Goal: Information Seeking & Learning: Learn about a topic

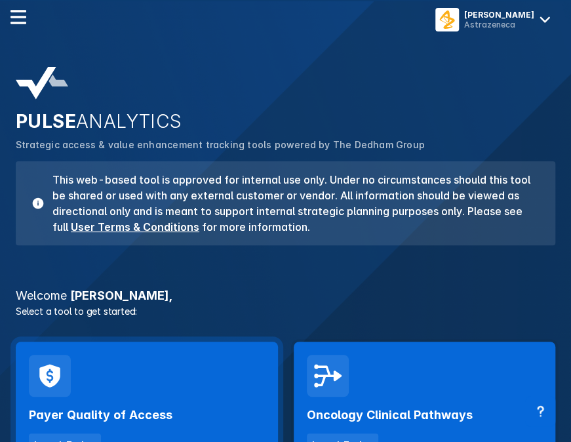
click at [175, 393] on div "Payer Quality of Access Launch Tool" at bounding box center [147, 404] width 262 height 127
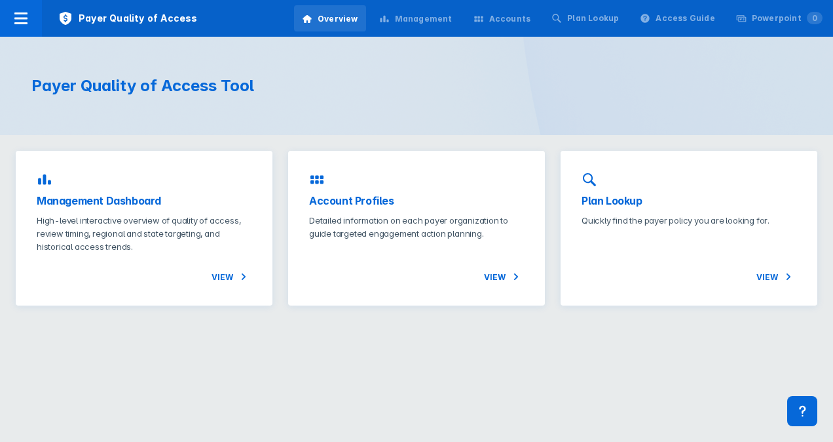
click at [99, 185] on div "Management Dashboard High-level interactive overview of quality of access, revi…" at bounding box center [144, 228] width 257 height 155
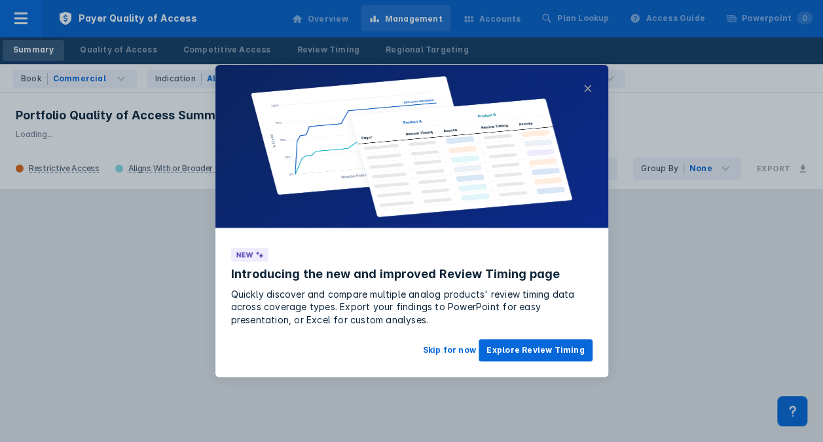
click at [580, 88] on button "×" at bounding box center [587, 89] width 9 height 16
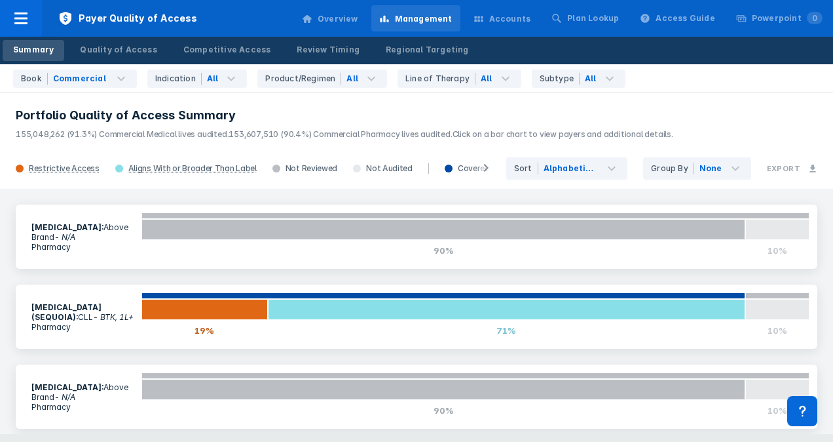
scroll to position [214, 0]
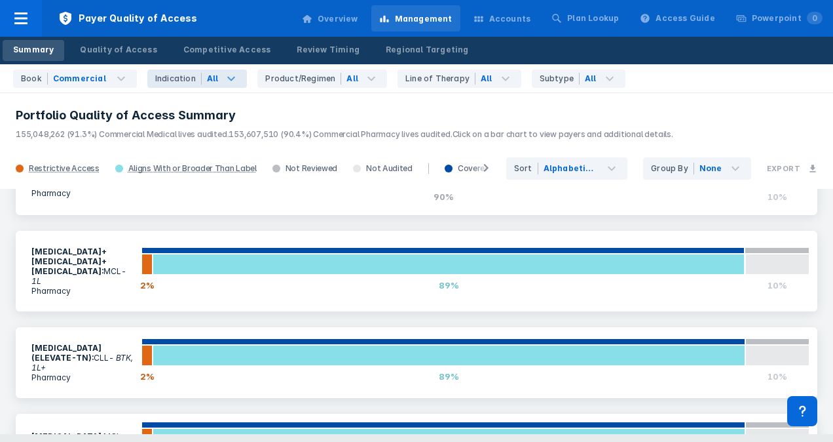
click at [223, 74] on icon at bounding box center [231, 79] width 16 height 16
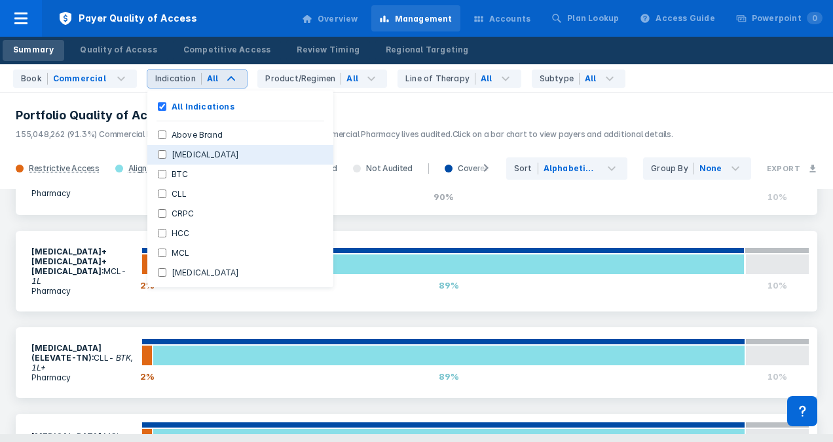
click at [159, 158] on Cancer "[MEDICAL_DATA]" at bounding box center [162, 154] width 9 height 9
checkbox Cancer "true"
checkbox Indications "false"
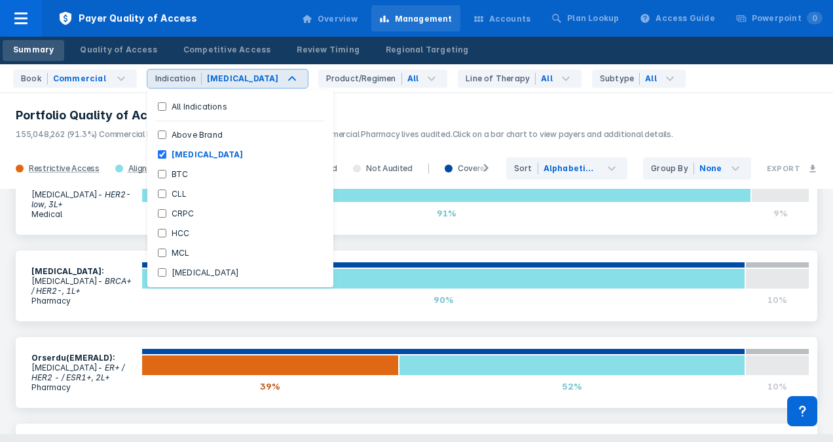
click at [393, 104] on header "Portfolio Quality of Access Summary 155,048,262 (91.3%) Commercial Medical live…" at bounding box center [416, 120] width 833 height 56
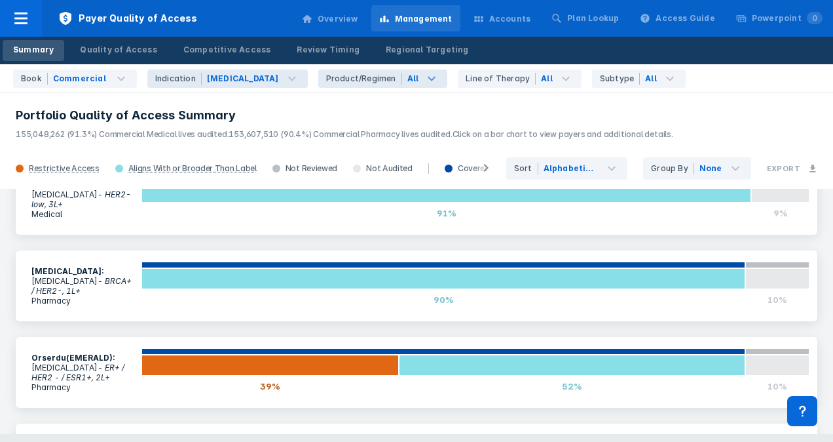
click at [424, 75] on icon at bounding box center [432, 79] width 16 height 16
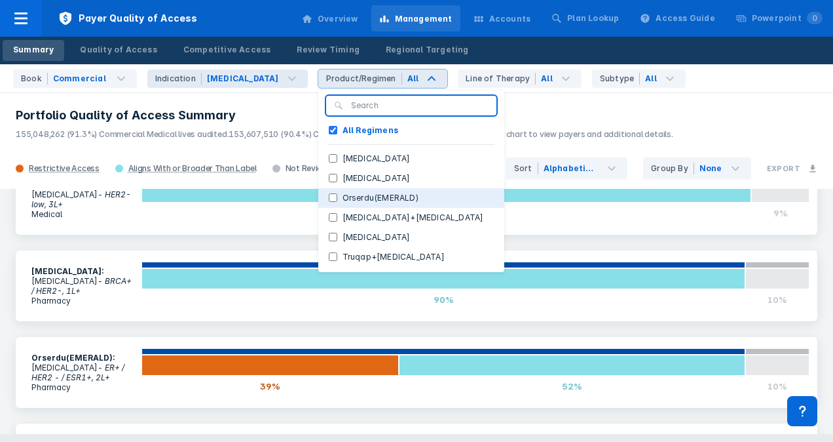
click at [329, 198] on input "Orserdu(EMERALD)" at bounding box center [333, 197] width 9 height 9
checkbox input "true"
checkbox Regimens "false"
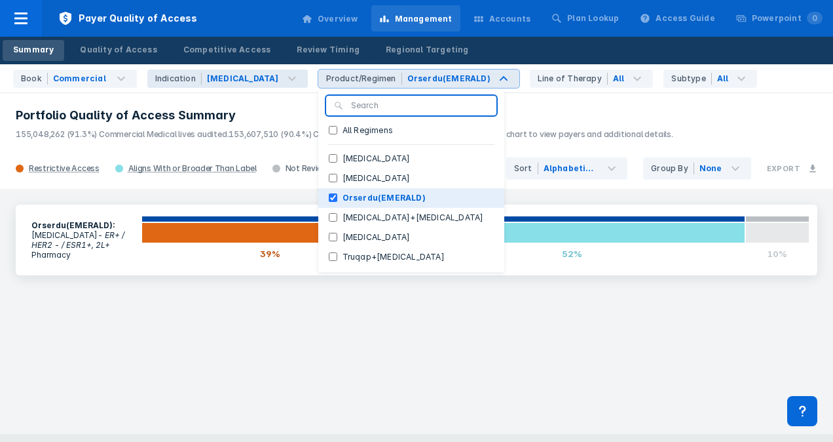
scroll to position [0, 0]
click at [580, 71] on div "Book Commercial Indication [MEDICAL_DATA] Product/Regimen Orserdu(EMERALD) All …" at bounding box center [416, 78] width 833 height 29
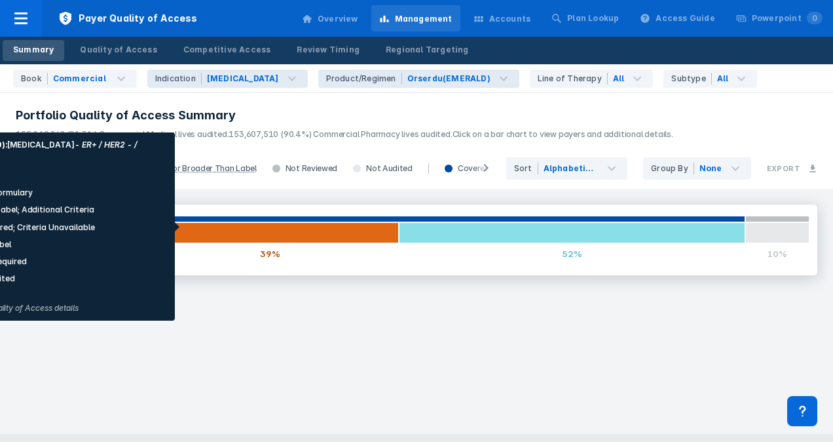
click at [189, 227] on div at bounding box center [270, 232] width 257 height 21
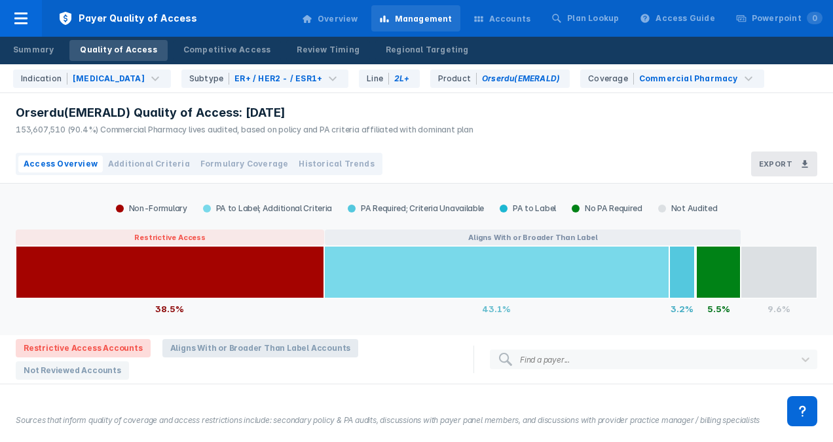
click at [244, 346] on span "Aligns With or Broader Than Label Accounts" at bounding box center [260, 348] width 197 height 18
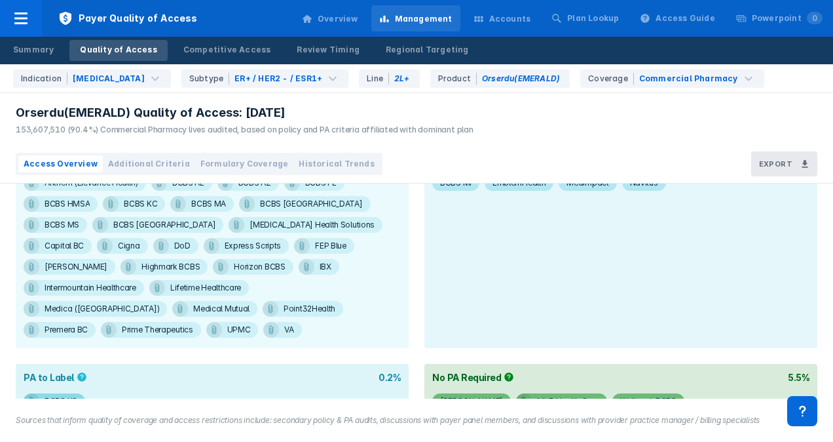
scroll to position [269, 0]
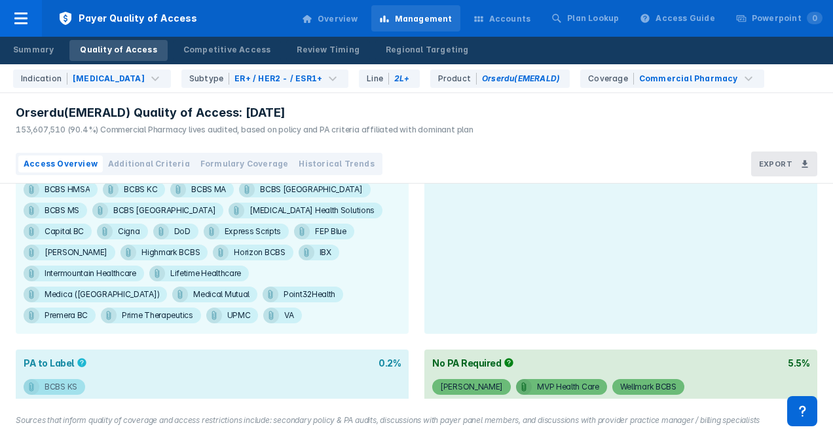
click at [66, 379] on div "BCBS KS" at bounding box center [61, 387] width 33 height 16
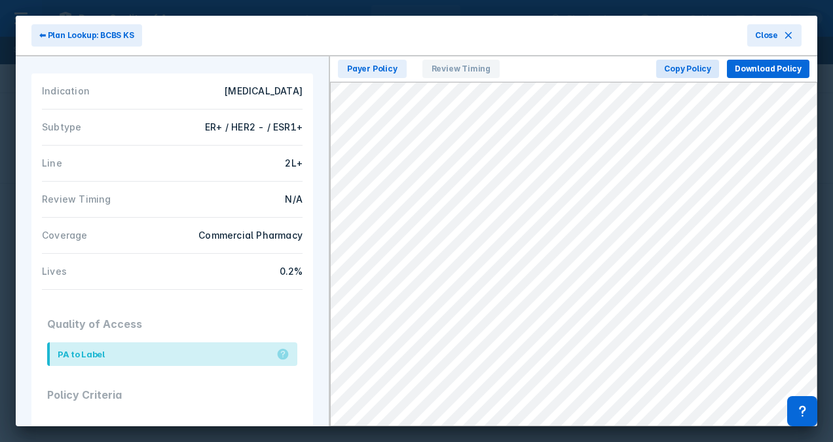
scroll to position [127, 0]
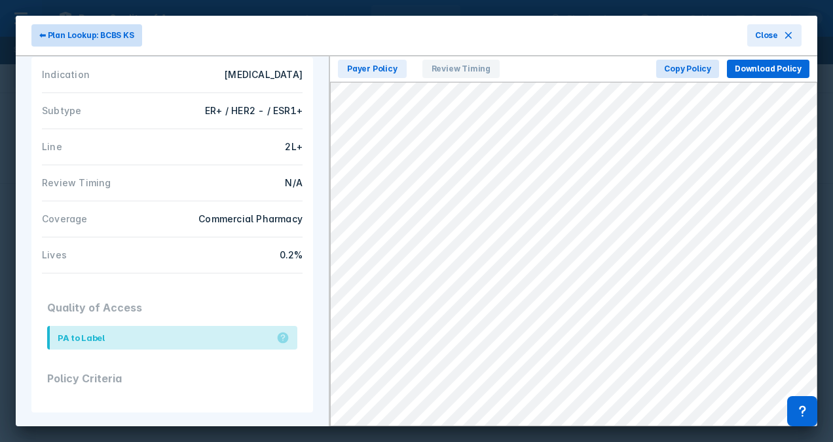
click at [48, 34] on span "⬅ Plan Lookup: BCBS KS" at bounding box center [86, 35] width 95 height 12
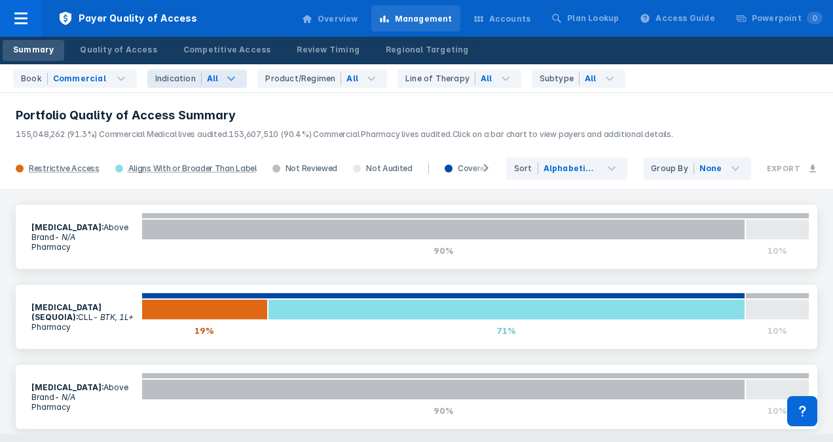
click at [229, 73] on icon at bounding box center [231, 79] width 16 height 16
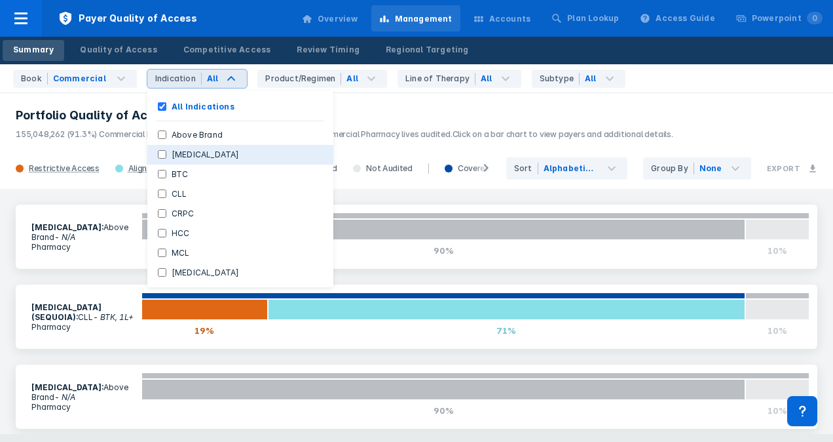
click at [206, 152] on label "[MEDICAL_DATA]" at bounding box center [205, 155] width 79 height 12
click at [166, 152] on Cancer "[MEDICAL_DATA]" at bounding box center [162, 154] width 9 height 9
checkbox Cancer "true"
checkbox Indications "false"
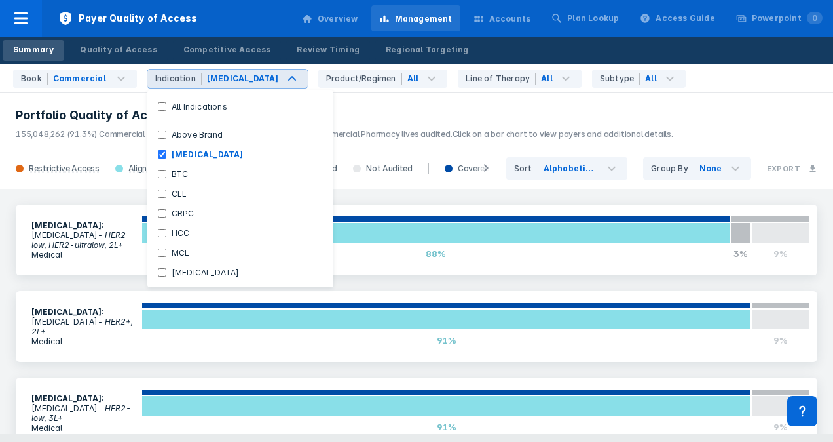
click at [377, 111] on h3 "Portfolio Quality of Access Summary" at bounding box center [417, 115] width 802 height 16
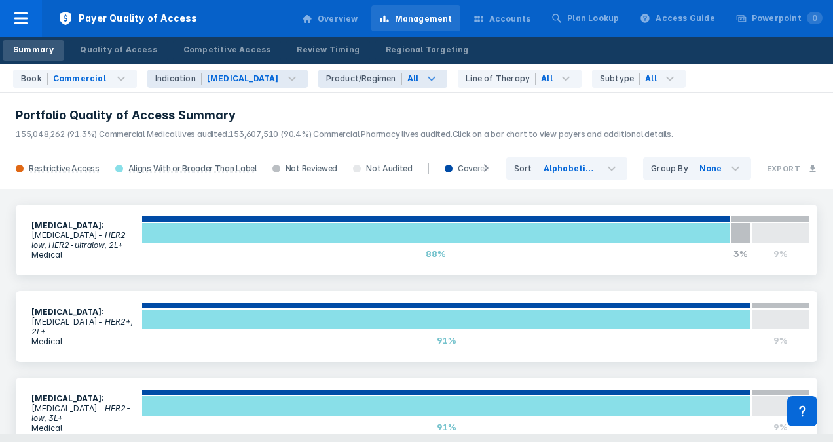
click at [424, 75] on icon at bounding box center [432, 79] width 16 height 16
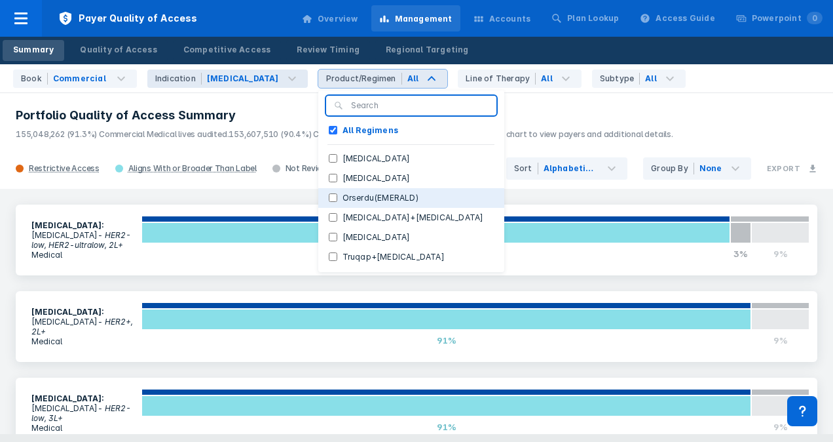
click at [359, 199] on label "Orserdu(EMERALD)" at bounding box center [380, 198] width 86 height 12
click at [337, 199] on input "Orserdu(EMERALD)" at bounding box center [333, 197] width 9 height 9
checkbox input "true"
checkbox Regimens "false"
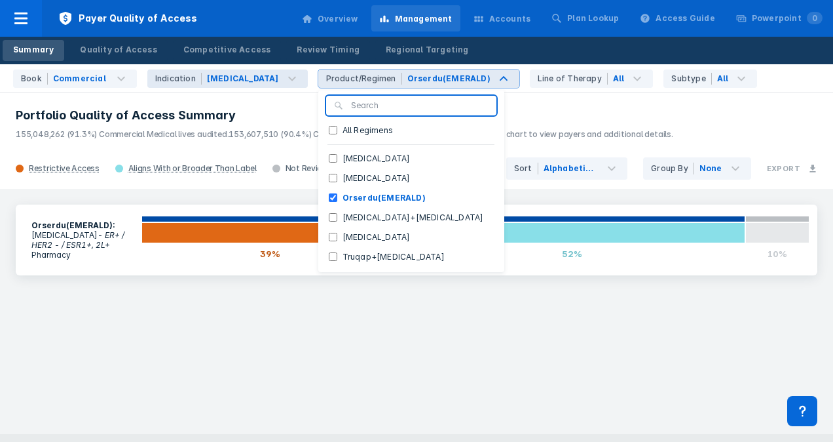
click at [580, 94] on header "Portfolio Quality of Access Summary 155,048,262 (91.3%) Commercial Medical live…" at bounding box center [416, 120] width 833 height 56
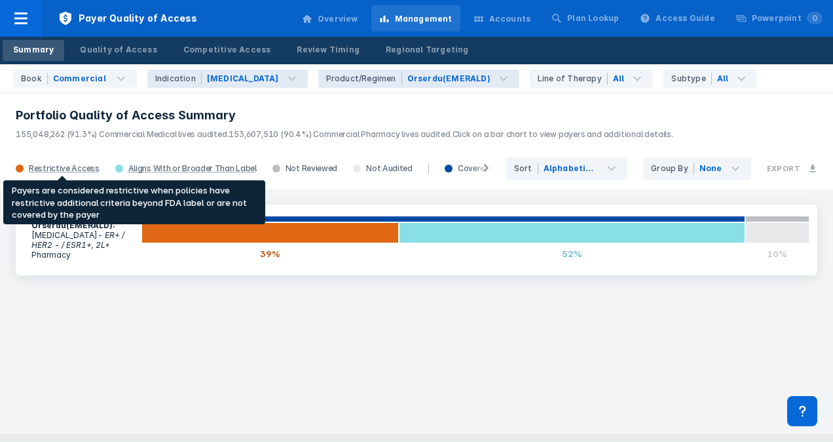
click at [64, 166] on div "Restrictive Access" at bounding box center [64, 168] width 71 height 10
click at [65, 164] on div "Restrictive Access" at bounding box center [64, 168] width 71 height 10
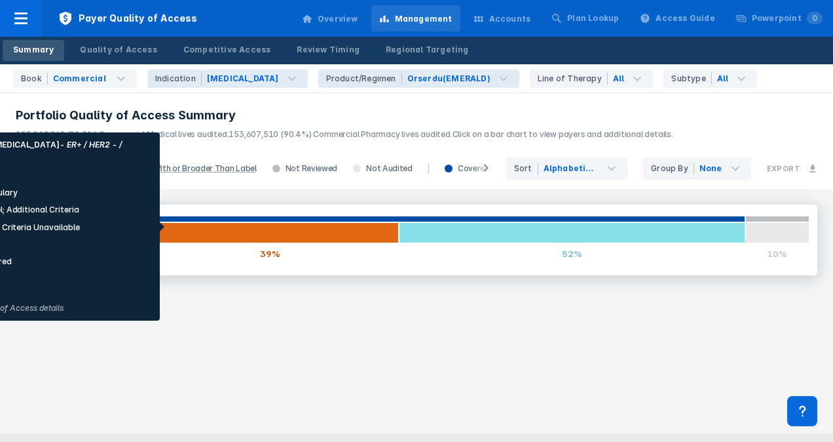
click at [176, 229] on div at bounding box center [270, 232] width 257 height 21
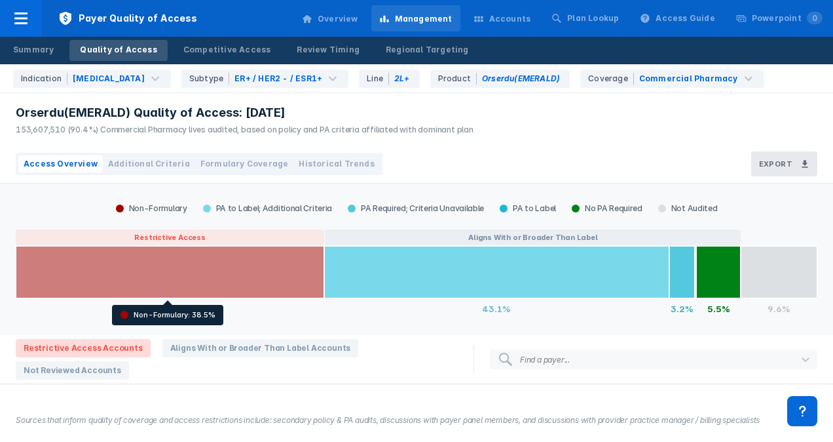
click at [169, 268] on div at bounding box center [170, 272] width 309 height 52
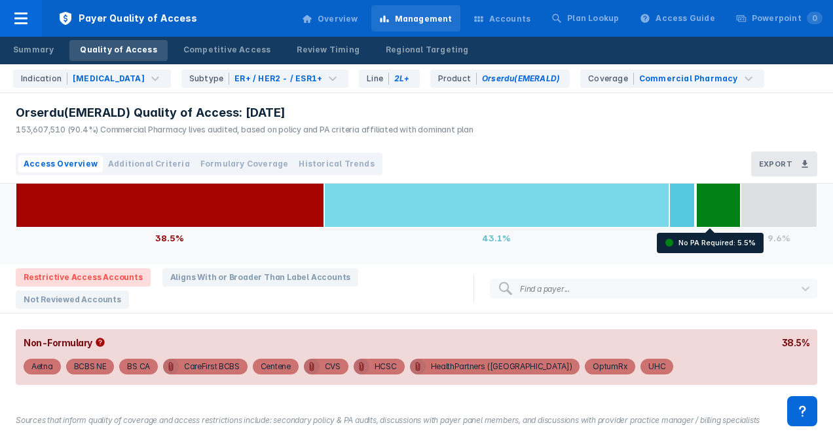
scroll to position [72, 0]
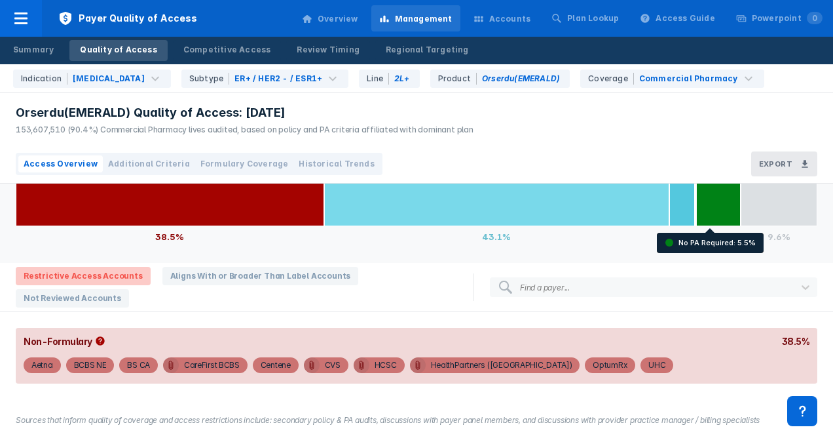
click at [89, 271] on span "Restrictive Access Accounts" at bounding box center [83, 276] width 135 height 18
click at [34, 363] on div "Aetna" at bounding box center [42, 365] width 22 height 16
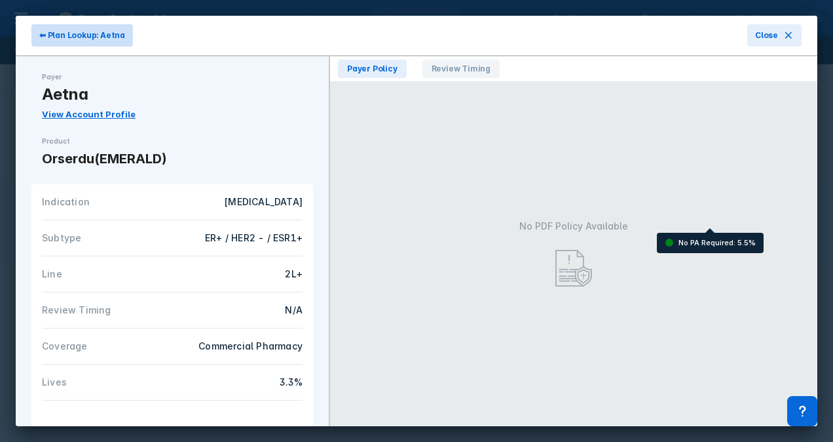
click at [45, 35] on span "⬅ Plan Lookup: Aetna" at bounding box center [82, 35] width 86 height 12
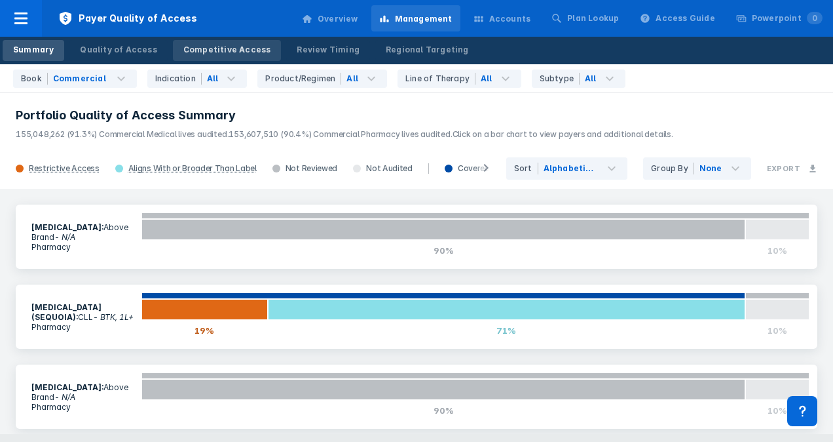
click at [223, 42] on link "Competitive Access" at bounding box center [227, 50] width 109 height 21
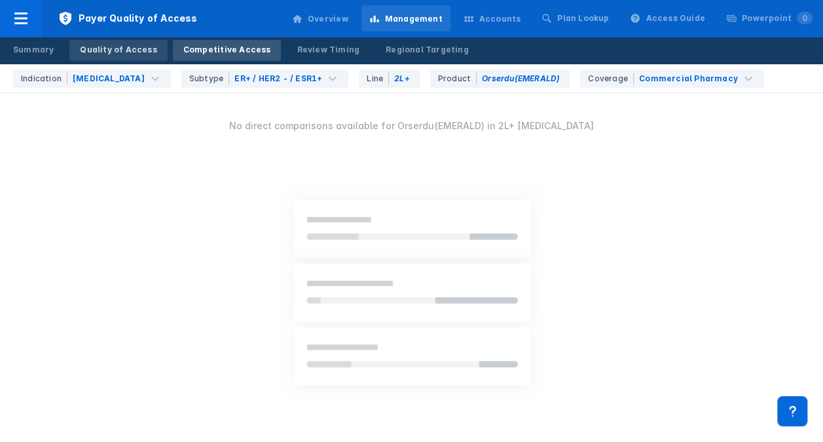
click at [144, 48] on div "Quality of Access" at bounding box center [118, 50] width 77 height 12
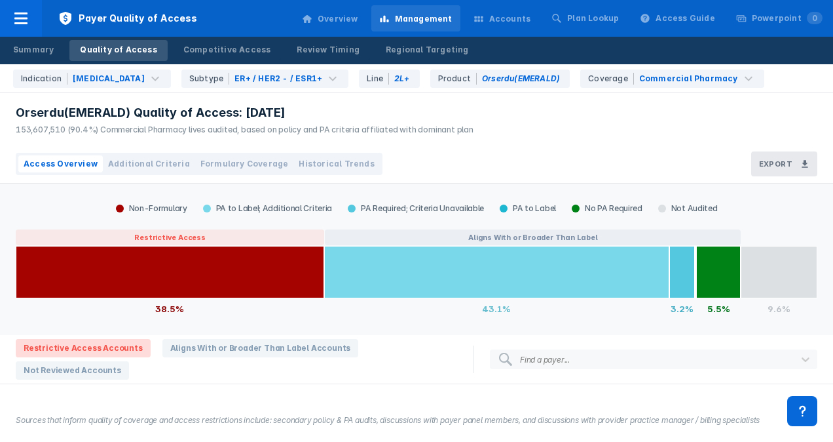
click at [157, 165] on span "Additional Criteria" at bounding box center [149, 164] width 82 height 12
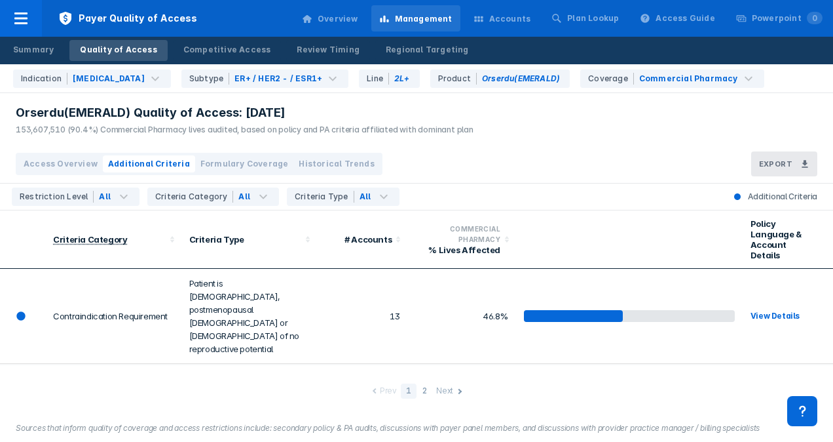
click at [580, 378] on div "View Details" at bounding box center [780, 384] width 59 height 13
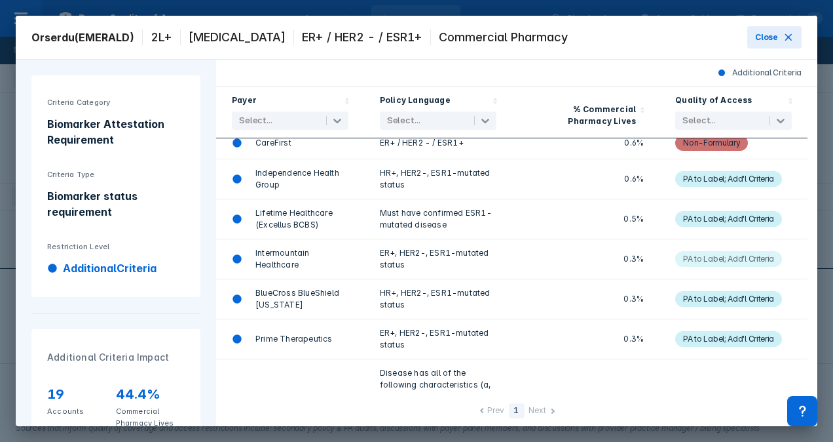
scroll to position [345, 0]
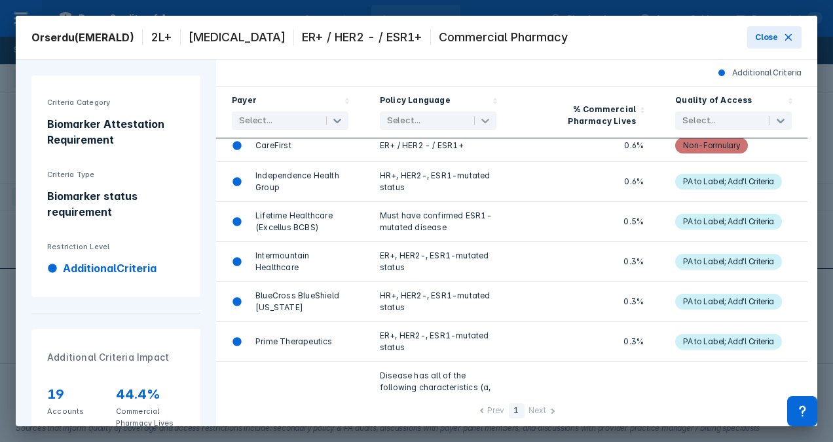
click at [487, 119] on icon at bounding box center [485, 120] width 13 height 13
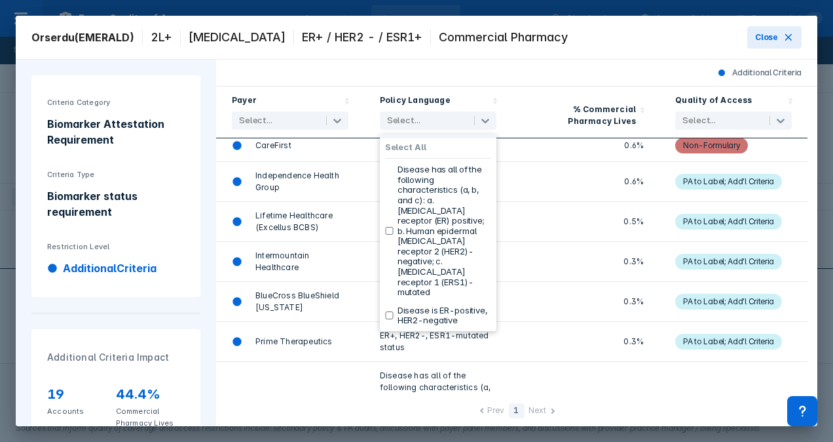
scroll to position [0, 0]
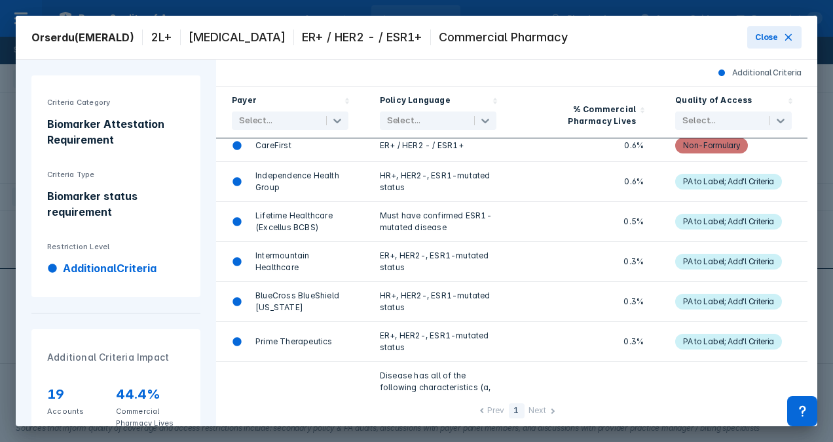
click at [537, 83] on div "Additional Criteria" at bounding box center [516, 73] width 601 height 27
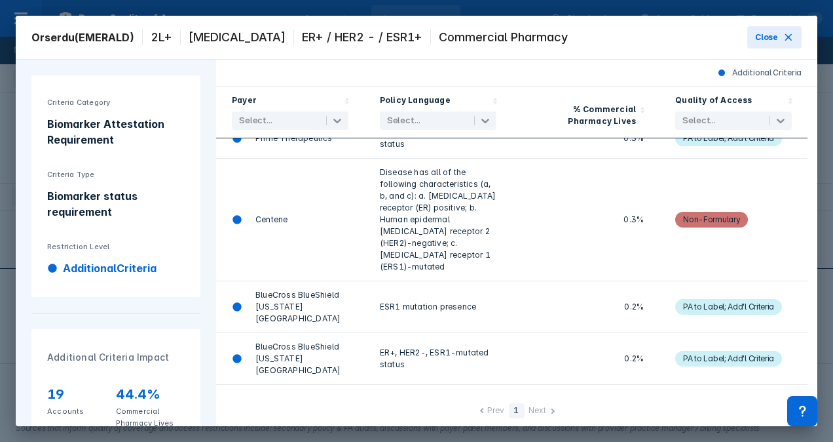
scroll to position [549, 0]
click at [580, 117] on icon at bounding box center [780, 120] width 13 height 13
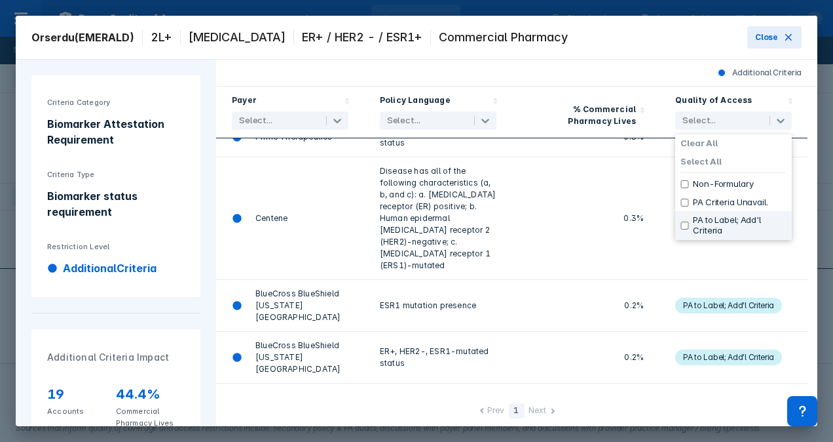
click at [580, 224] on input "checkbox" at bounding box center [685, 225] width 9 height 8
checkbox input "true"
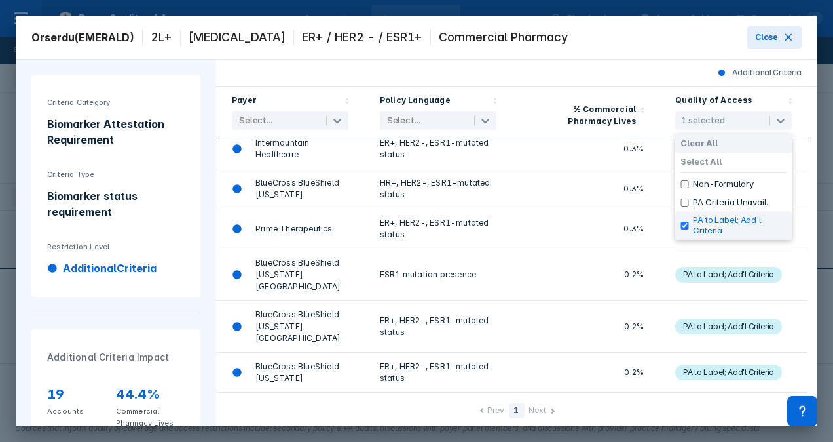
scroll to position [263, 0]
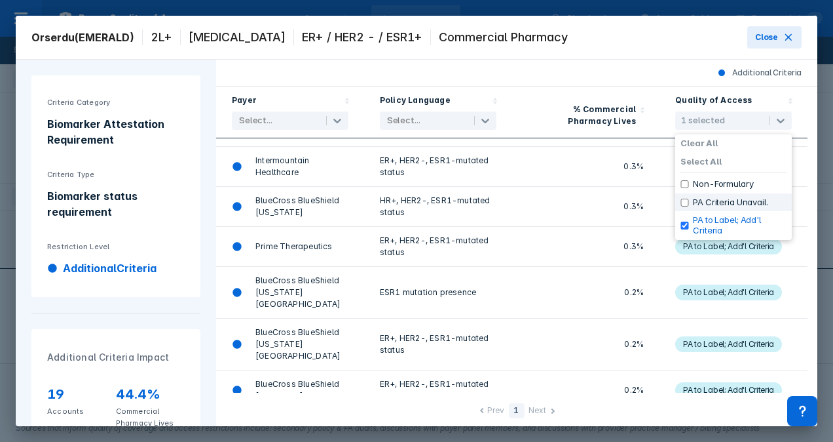
click at [580, 199] on input "checkbox" at bounding box center [685, 202] width 9 height 8
checkbox input "true"
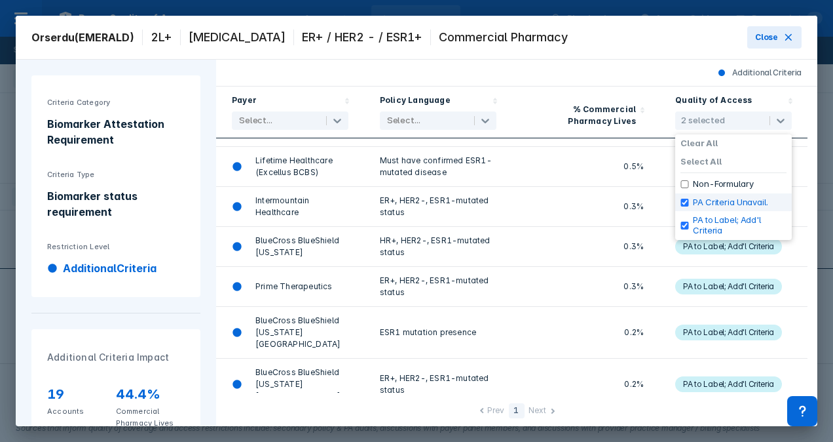
scroll to position [303, 0]
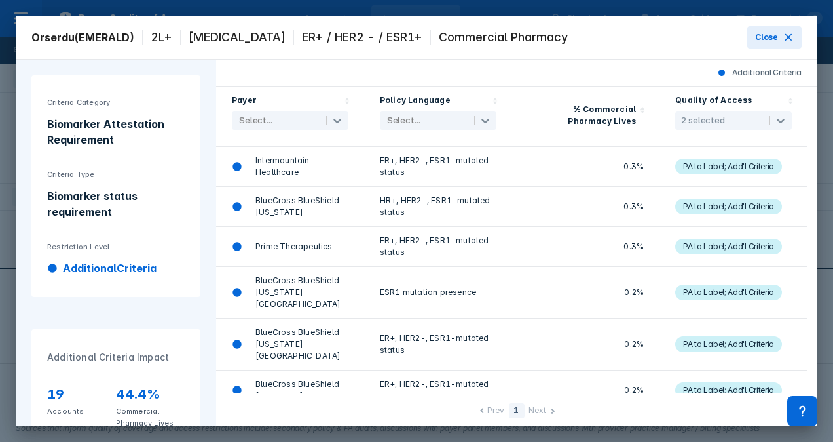
click at [529, 176] on div "0.3%" at bounding box center [586, 167] width 148 height 40
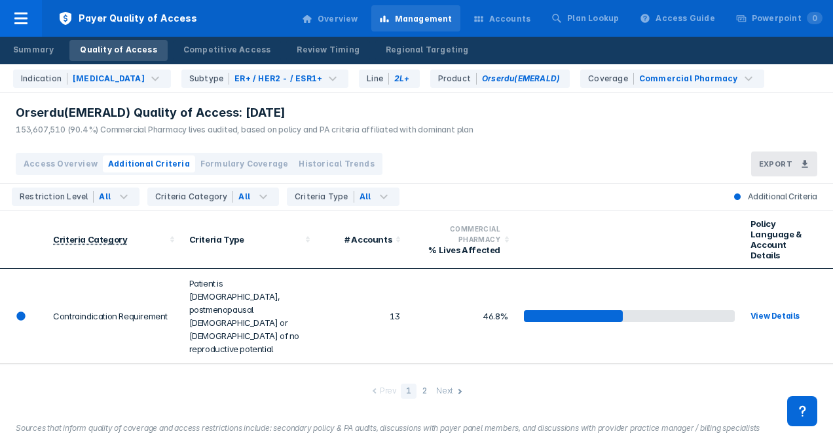
click at [92, 364] on td "Biomarker Attestation Requirement" at bounding box center [113, 385] width 136 height 43
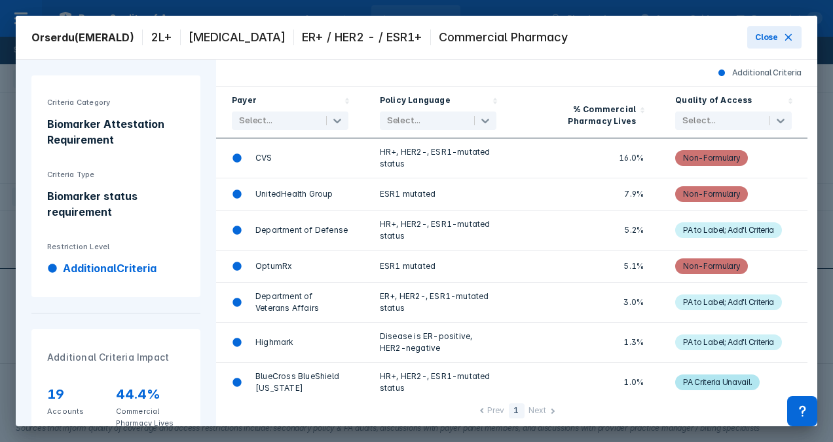
click at [233, 191] on icon at bounding box center [237, 193] width 9 height 9
click at [426, 193] on div "ESR1 mutated" at bounding box center [438, 194] width 117 height 16
click at [265, 157] on span "CVS" at bounding box center [263, 158] width 17 height 12
click at [286, 307] on span "Department of Veterans Affairs" at bounding box center [301, 302] width 93 height 24
click at [275, 296] on span "Department of Veterans Affairs" at bounding box center [301, 302] width 93 height 24
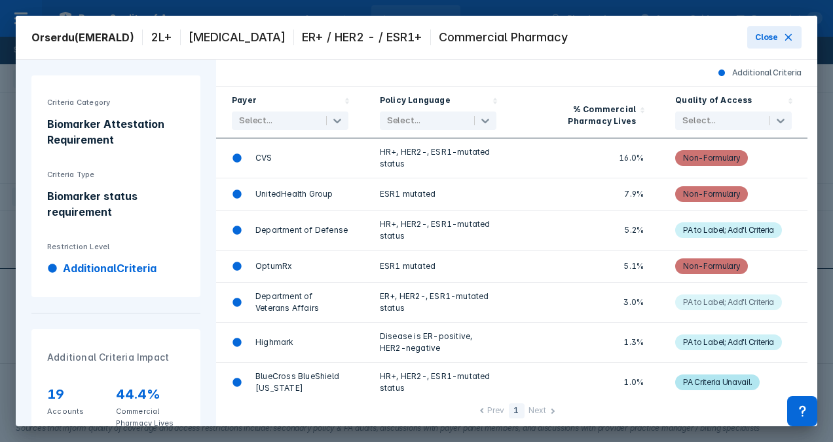
click at [580, 300] on div "PA to Label; Add'l Criteria" at bounding box center [728, 302] width 91 height 16
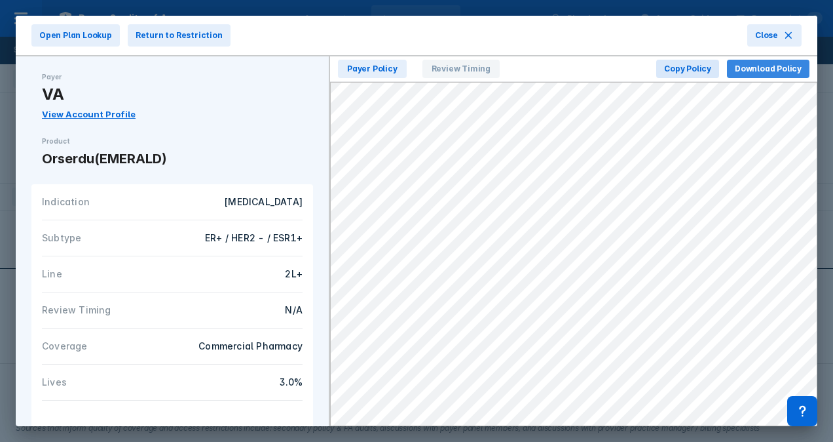
click at [580, 66] on span "Download Policy" at bounding box center [768, 69] width 67 height 12
click at [185, 38] on span "Return to Restriction" at bounding box center [179, 35] width 87 height 12
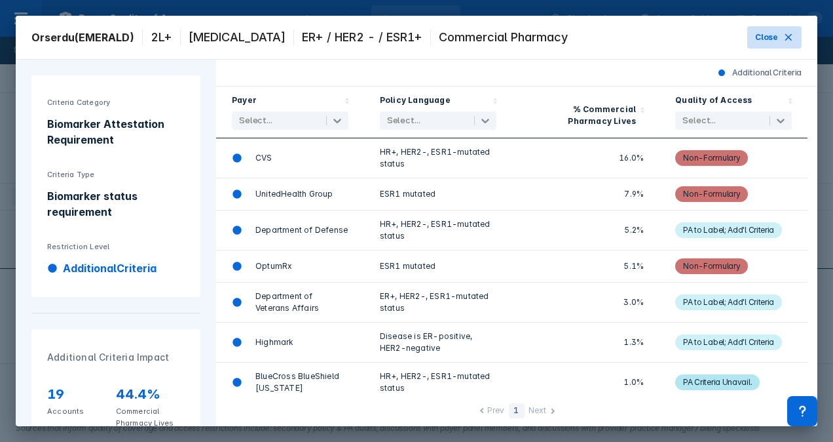
click at [580, 41] on icon at bounding box center [788, 37] width 10 height 10
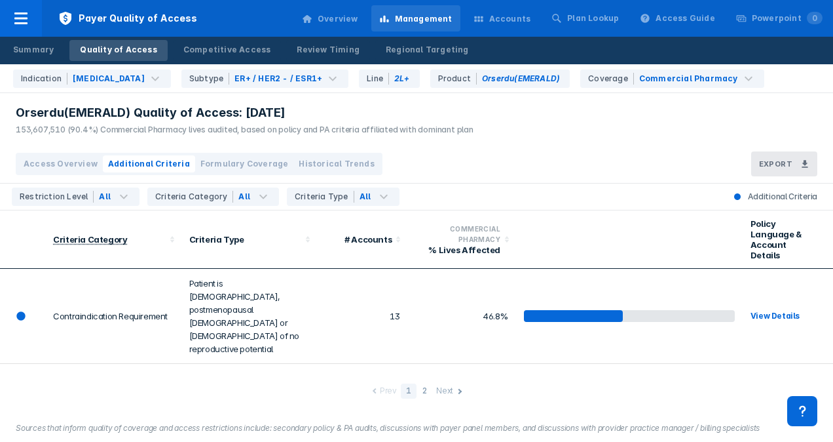
click at [358, 16] on div "Overview" at bounding box center [338, 19] width 41 height 12
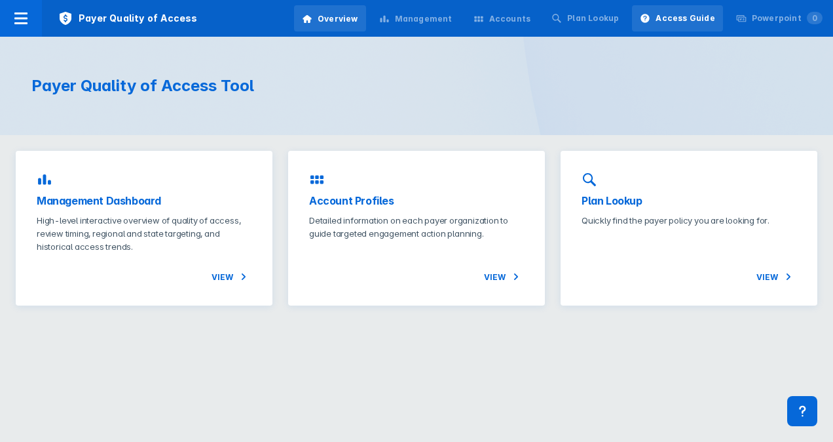
click at [580, 13] on div "Access Guide" at bounding box center [685, 18] width 59 height 12
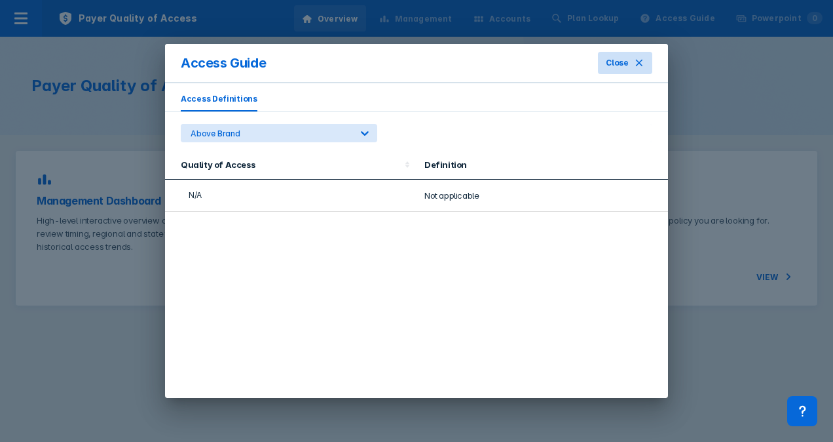
click at [580, 61] on span "Close" at bounding box center [617, 63] width 23 height 12
